Goal: Communication & Community: Ask a question

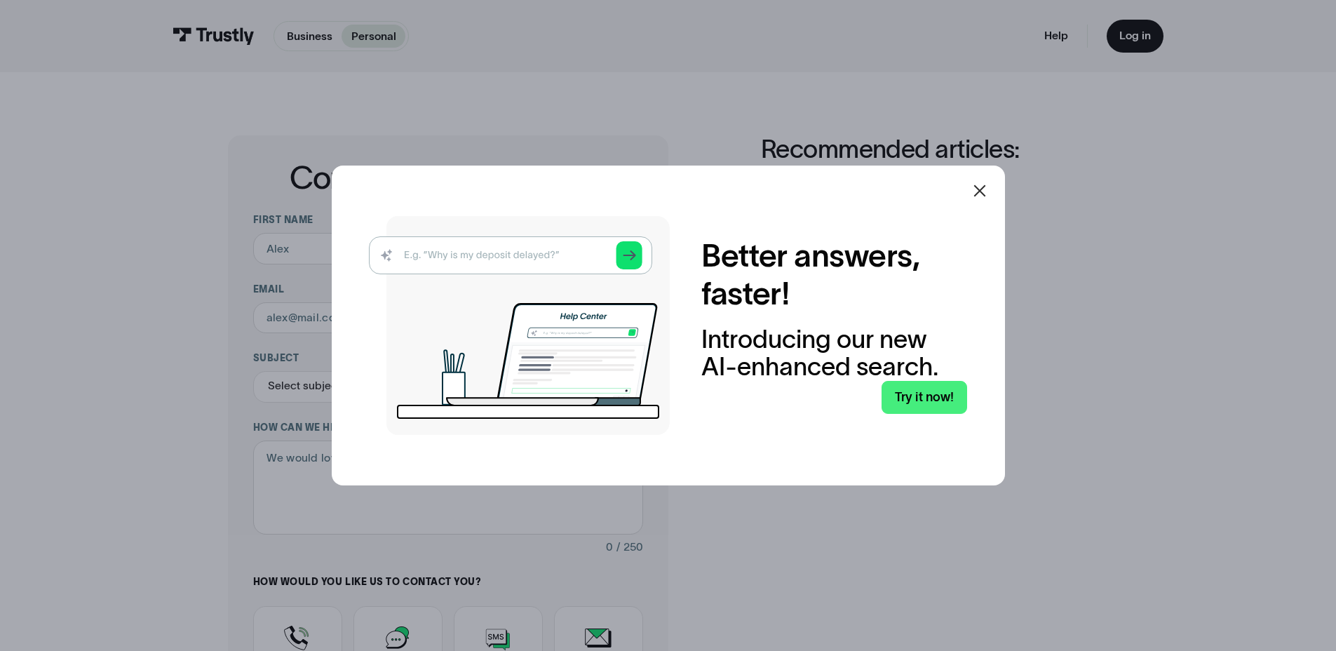
click at [985, 189] on icon at bounding box center [979, 190] width 17 height 17
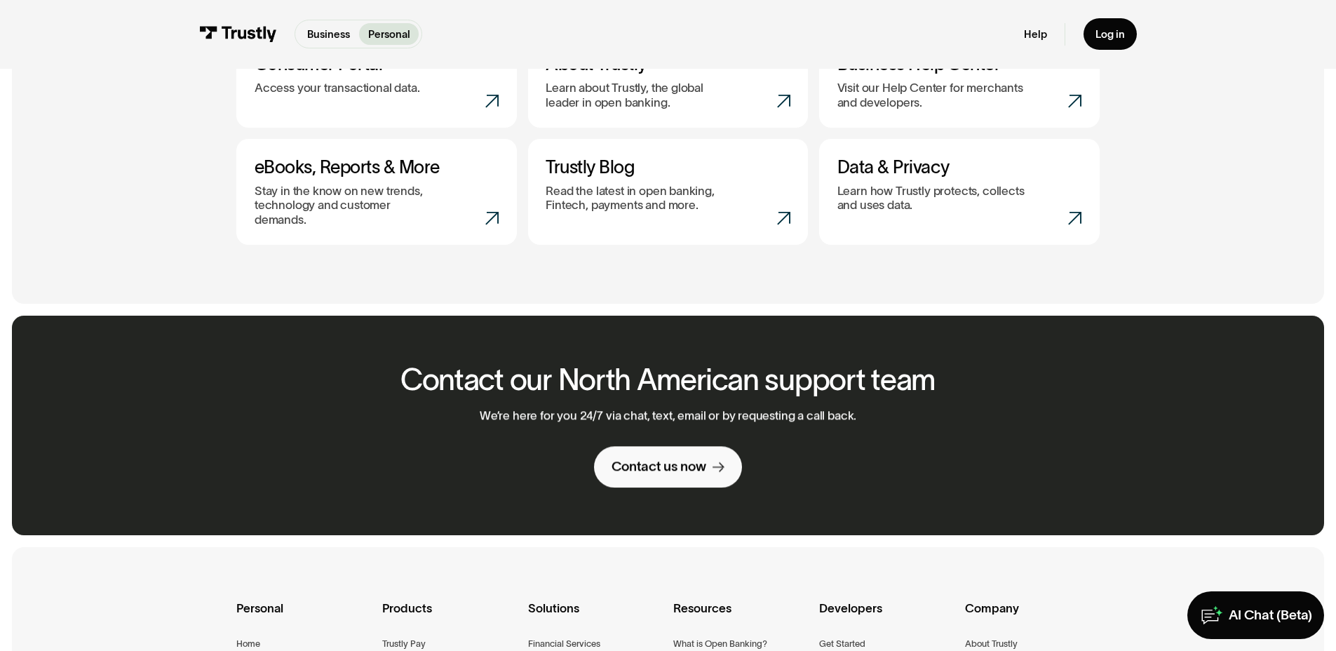
scroll to position [971, 0]
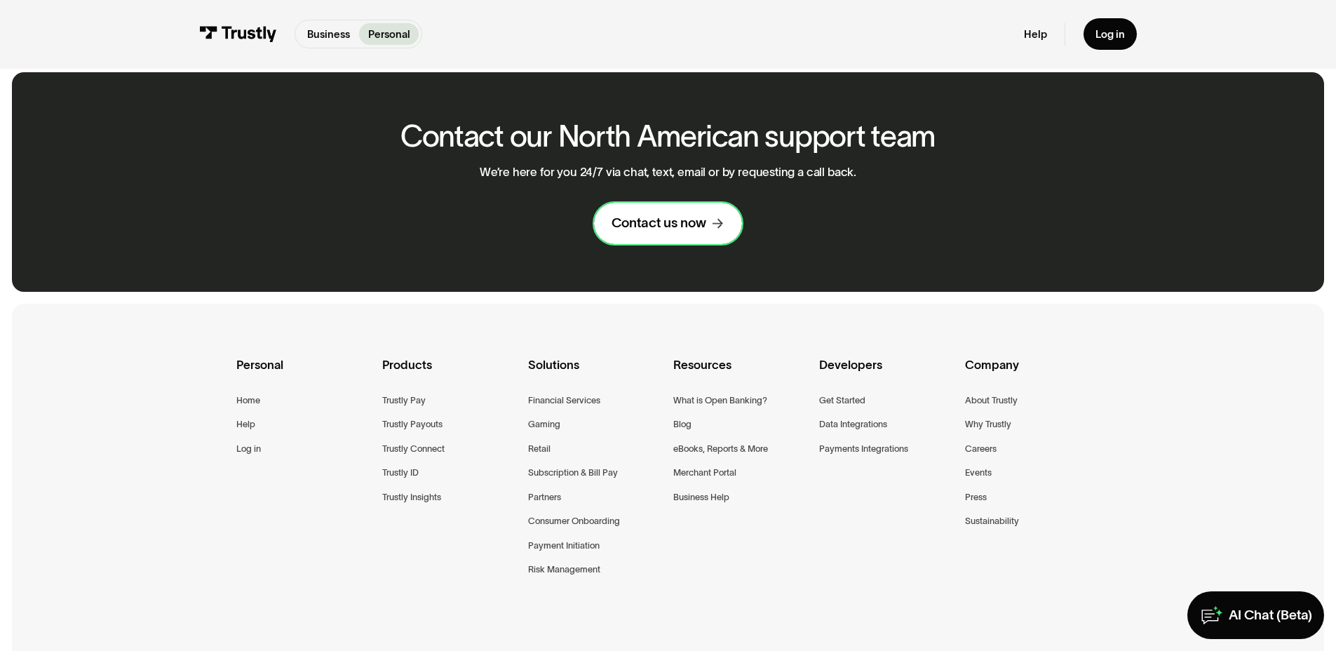
click at [654, 215] on div "Contact us now" at bounding box center [659, 224] width 95 height 18
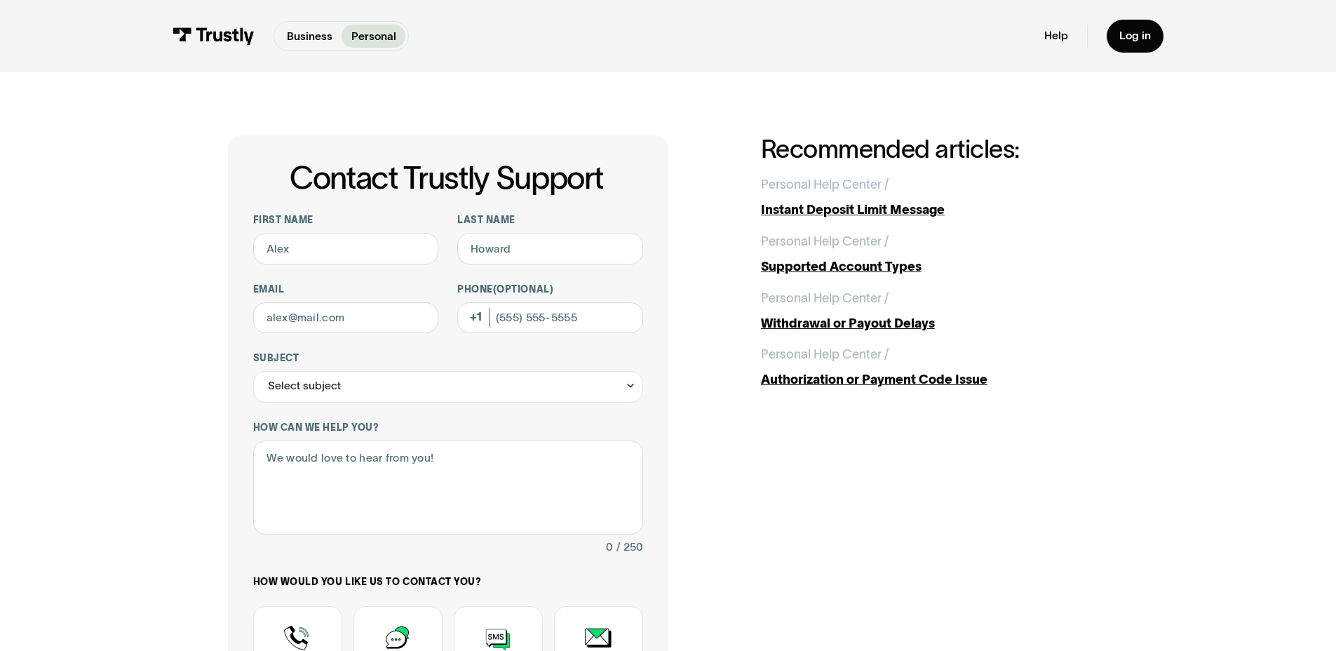
click at [131, 363] on div "Contact Trustly Support First name Last name Email Phone (Optional) Subject Sel…" at bounding box center [668, 493] width 1273 height 843
click at [314, 252] on input "First name" at bounding box center [346, 249] width 186 height 32
type input "[PERSON_NAME]"
type input "t"
type input "Turner"
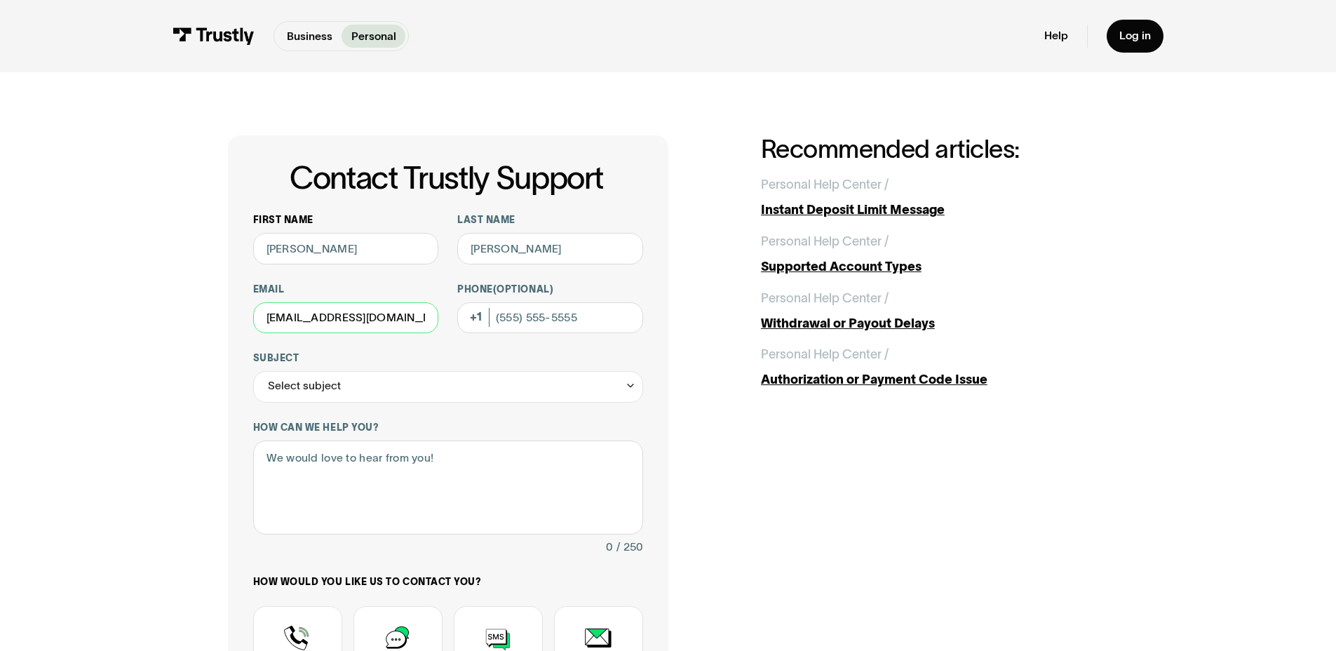
type input "jeremyrturner@gmail.com"
type input "(530) 415-9811"
click at [496, 389] on div "Select subject" at bounding box center [448, 387] width 390 height 32
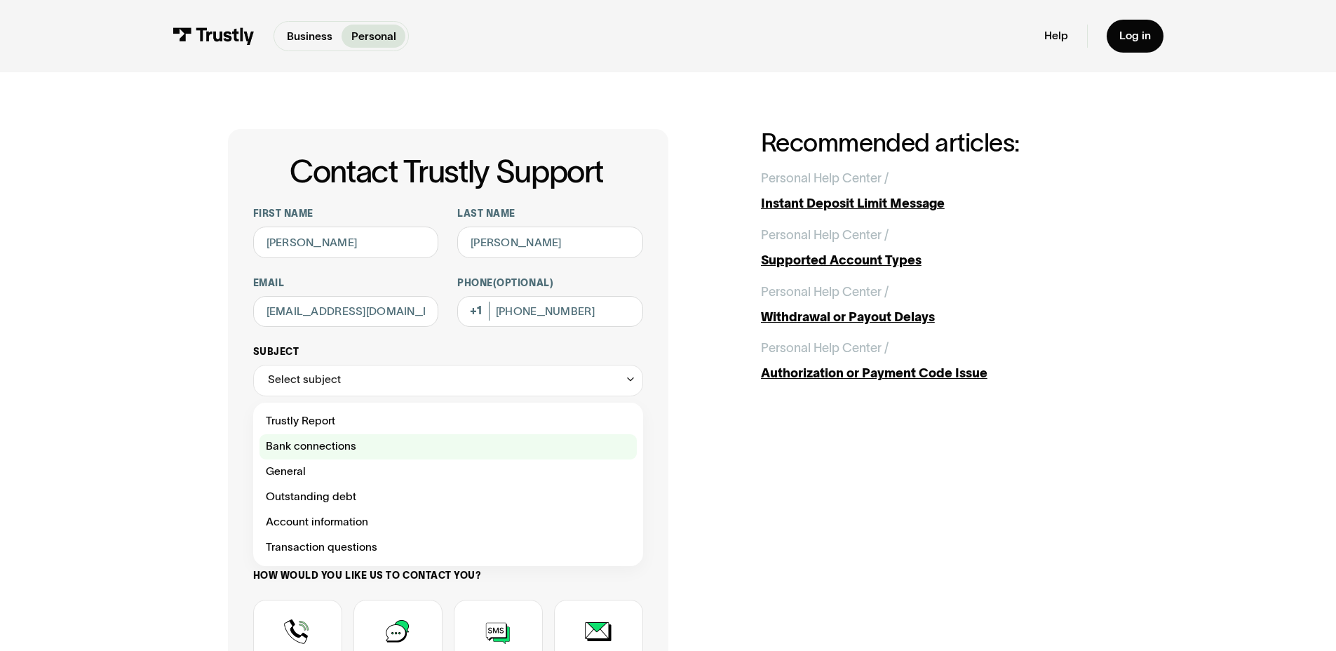
scroll to position [21, 0]
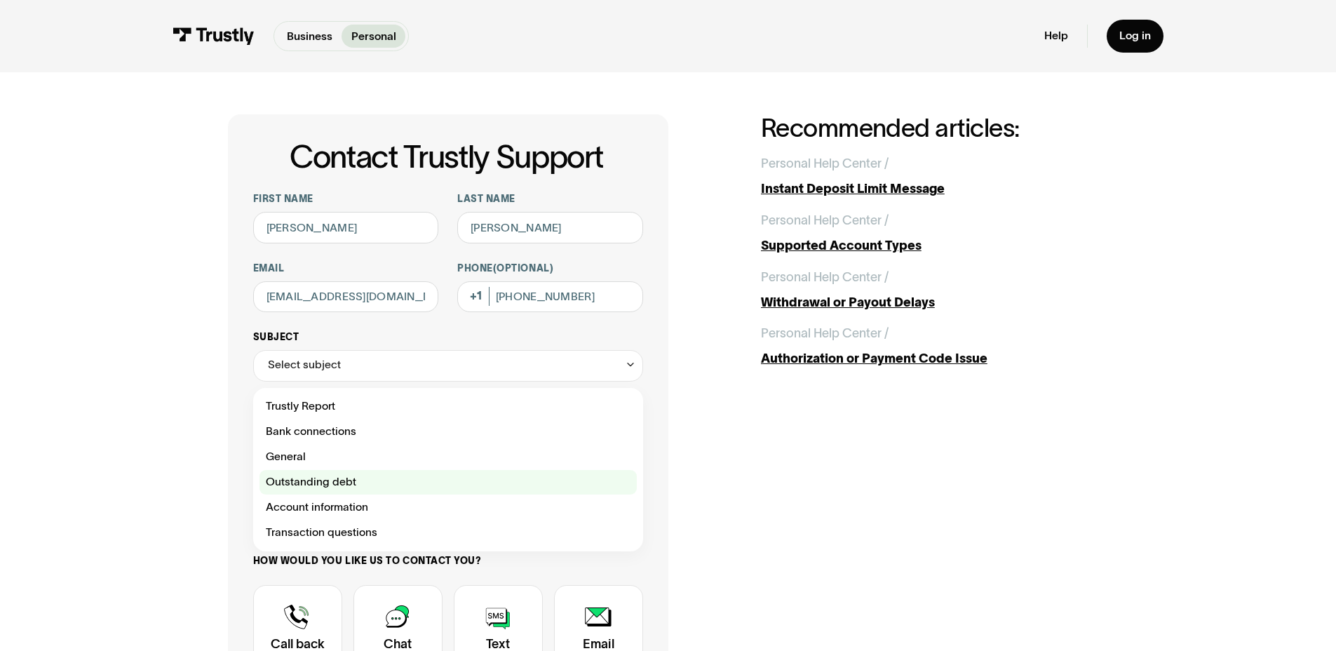
click at [405, 486] on div "Contact Trustly Support" at bounding box center [448, 482] width 377 height 25
type input "**********"
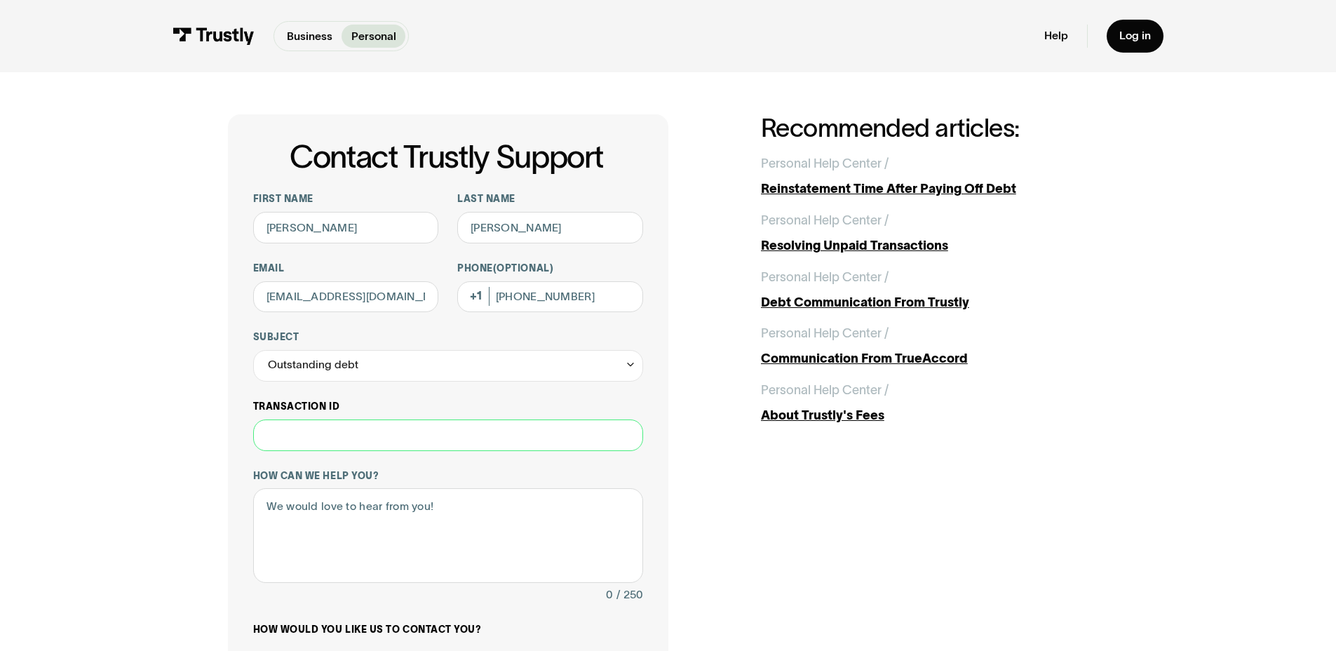
click at [327, 438] on input "Transaction ID" at bounding box center [448, 435] width 390 height 32
paste input "**********"
type input "**********"
click at [350, 539] on textarea "How can we help you?" at bounding box center [448, 535] width 390 height 95
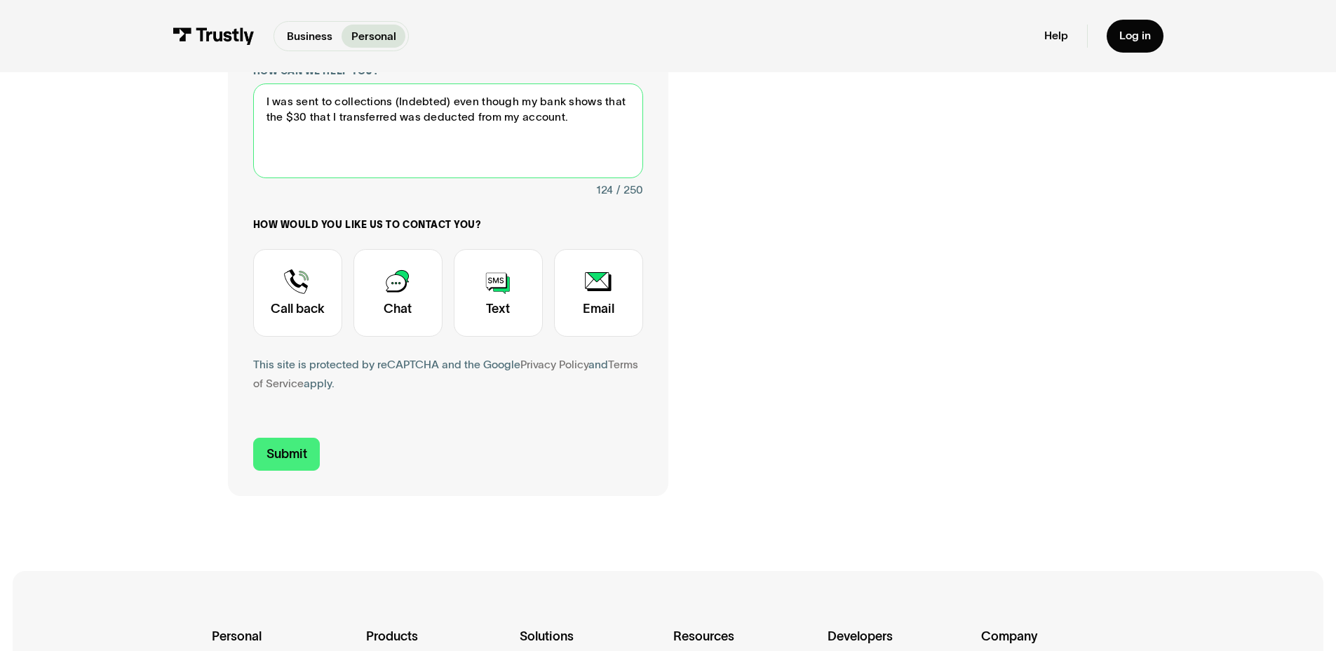
scroll to position [386, 0]
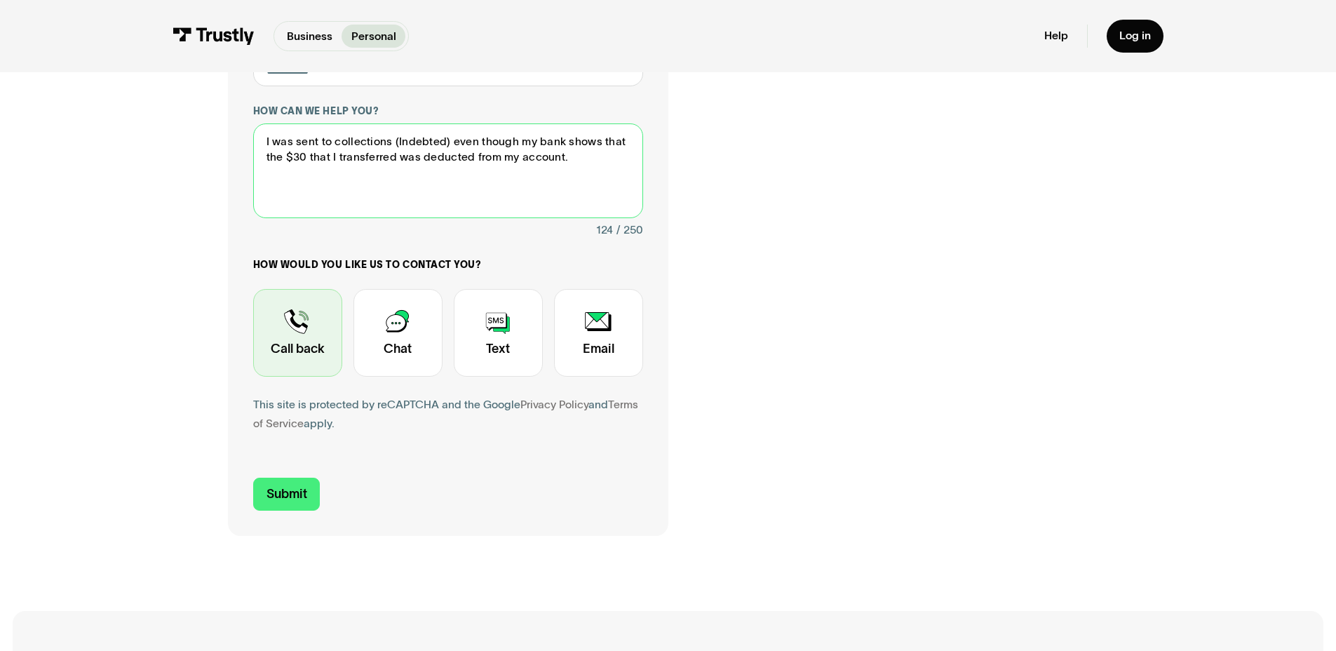
type textarea "I was sent to collections (Indebted) even though my bank shows that the $30 tha…"
click at [296, 339] on div "Contact Trustly Support" at bounding box center [297, 333] width 89 height 88
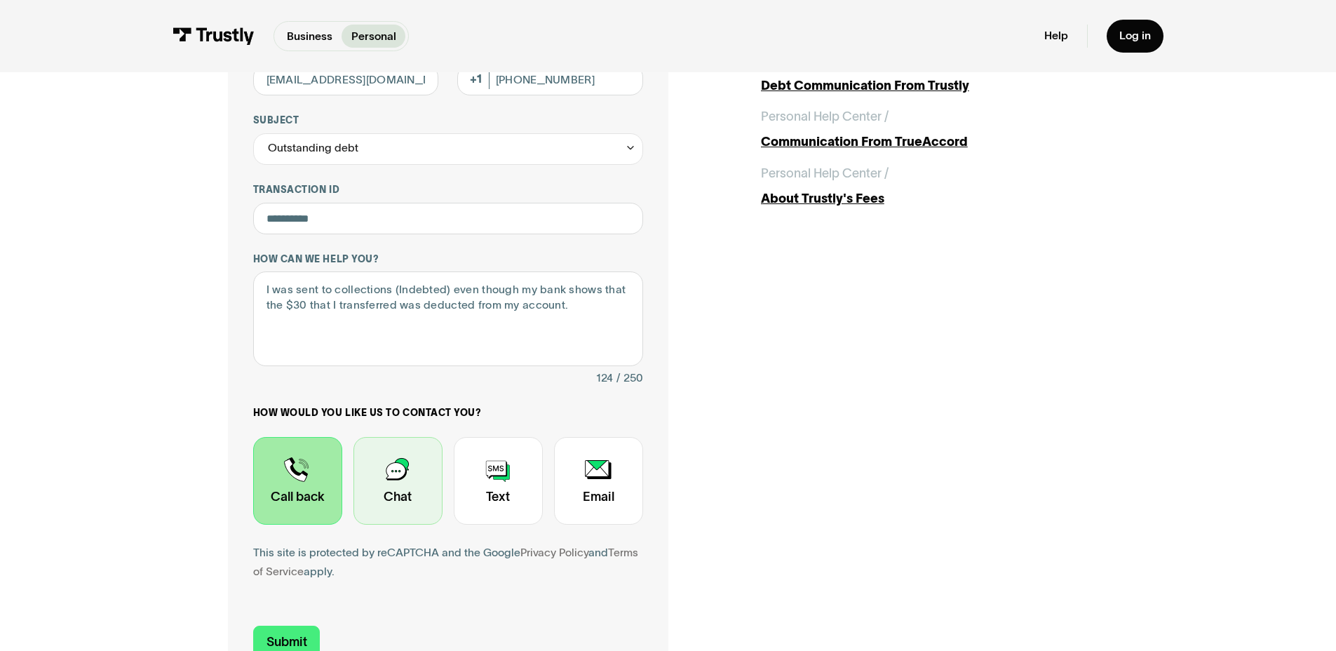
scroll to position [282, 0]
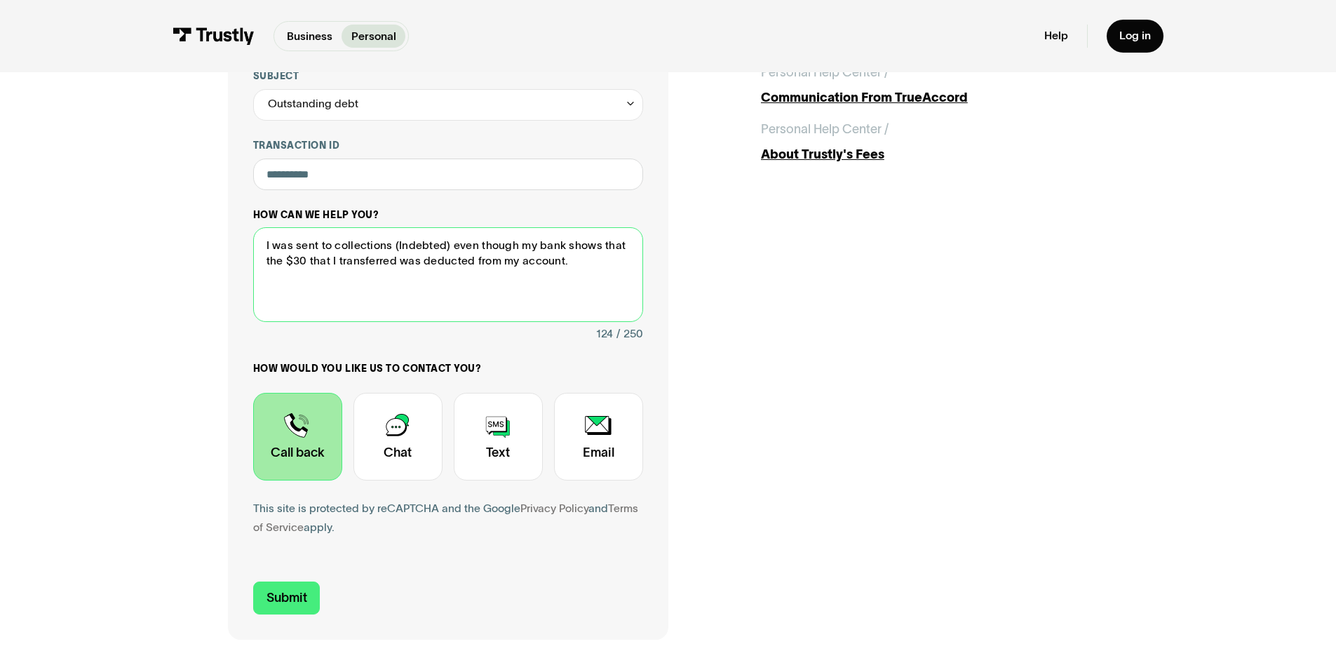
click at [579, 258] on textarea "I was sent to collections (Indebted) even though my bank shows that the $30 tha…" at bounding box center [448, 274] width 390 height 95
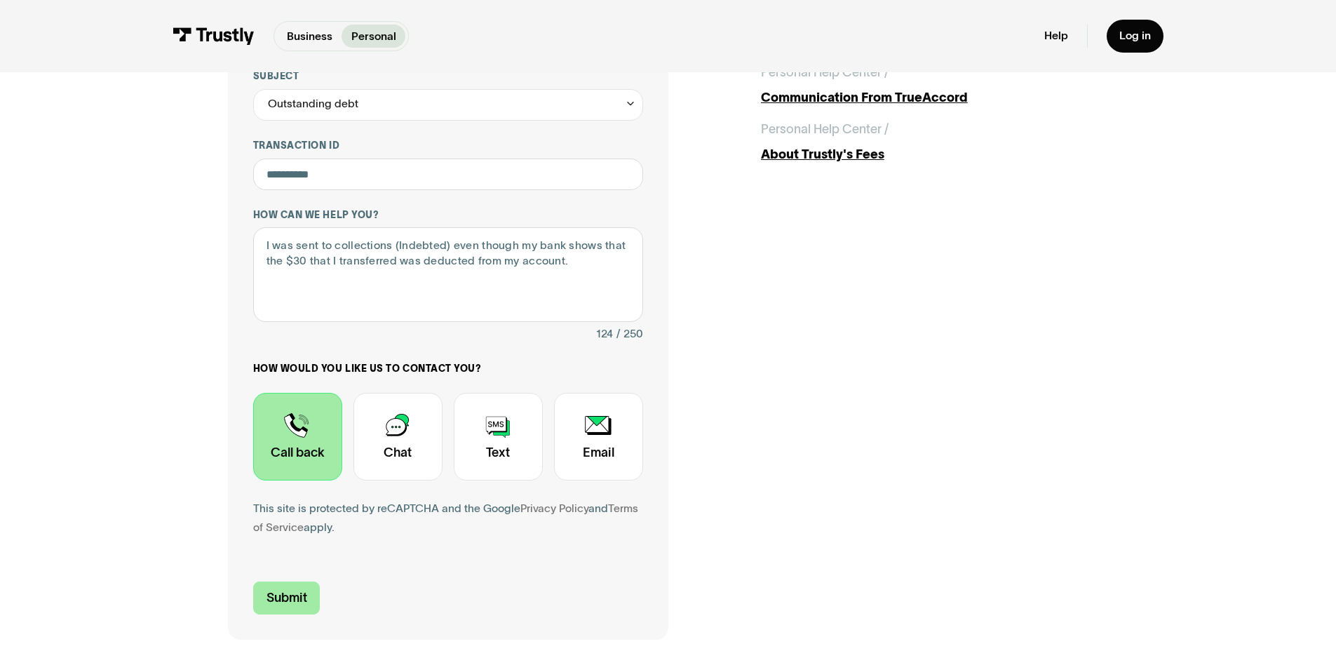
click at [302, 605] on input "Submit" at bounding box center [286, 597] width 67 height 33
type input "+15304159811"
